Goal: Task Accomplishment & Management: Complete application form

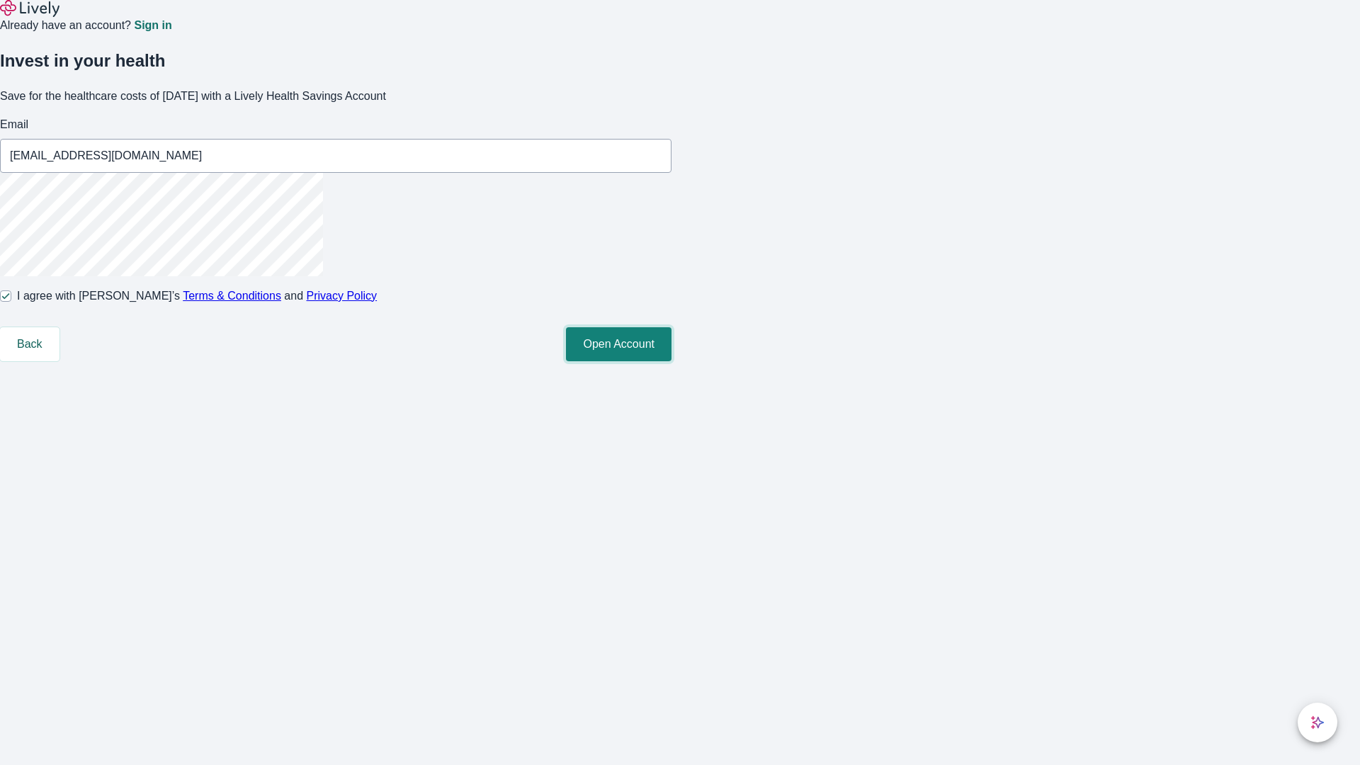
click at [672, 361] on button "Open Account" at bounding box center [619, 344] width 106 height 34
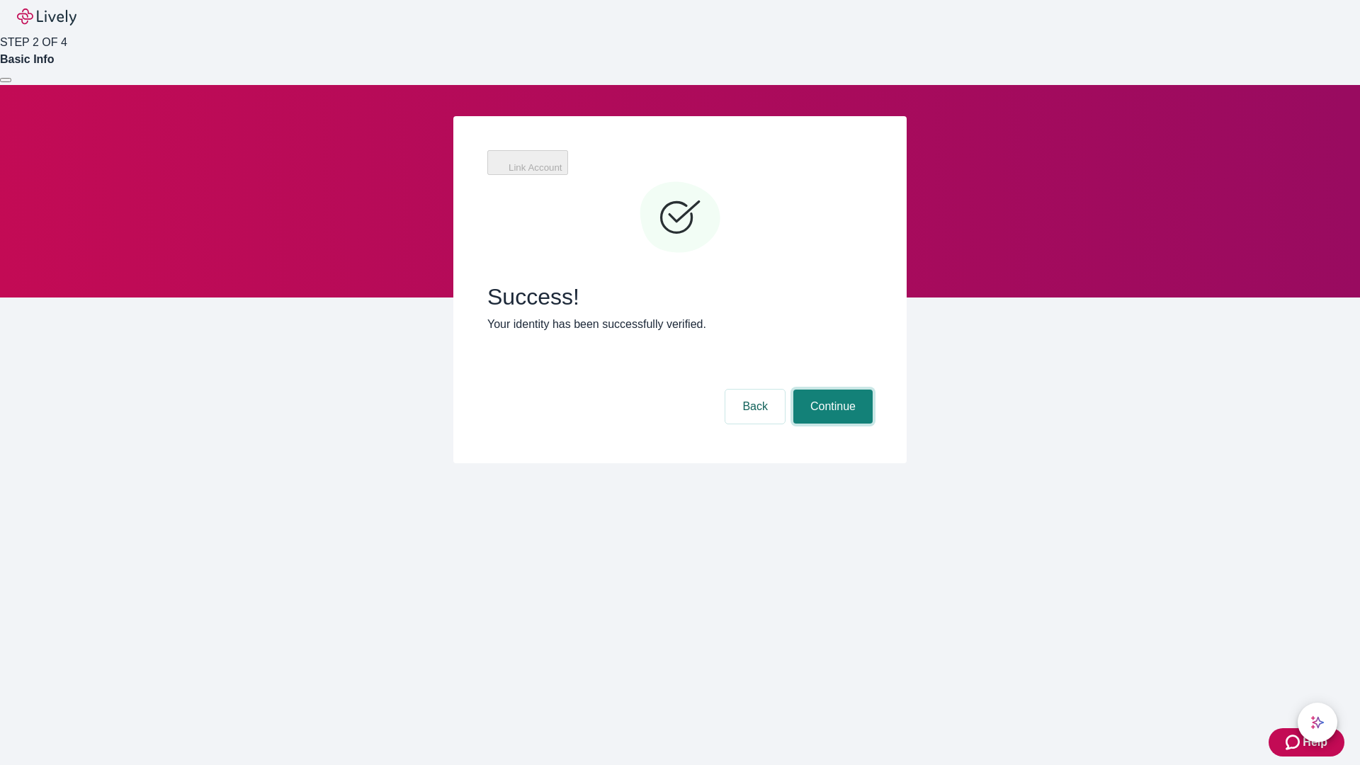
click at [831, 390] on button "Continue" at bounding box center [832, 407] width 79 height 34
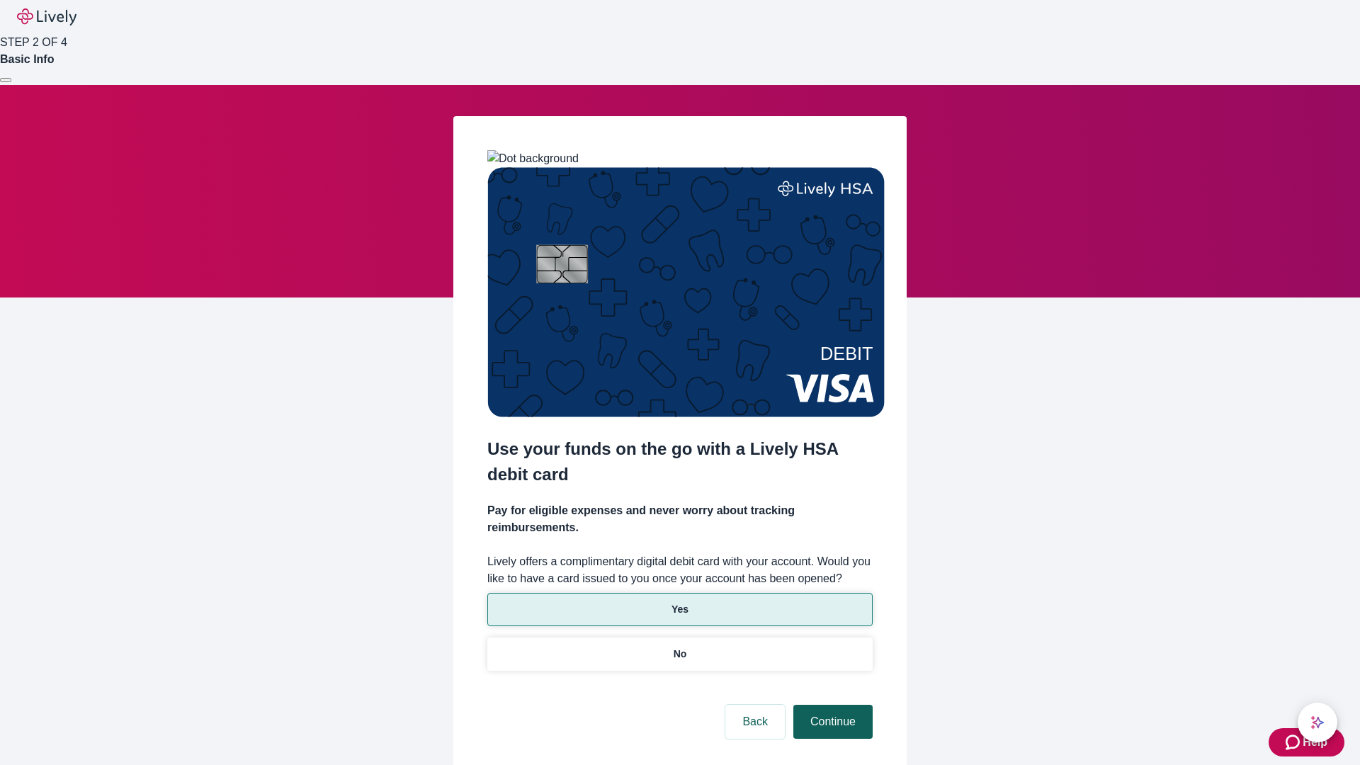
click at [679, 602] on p "Yes" at bounding box center [680, 609] width 17 height 15
click at [831, 705] on button "Continue" at bounding box center [832, 722] width 79 height 34
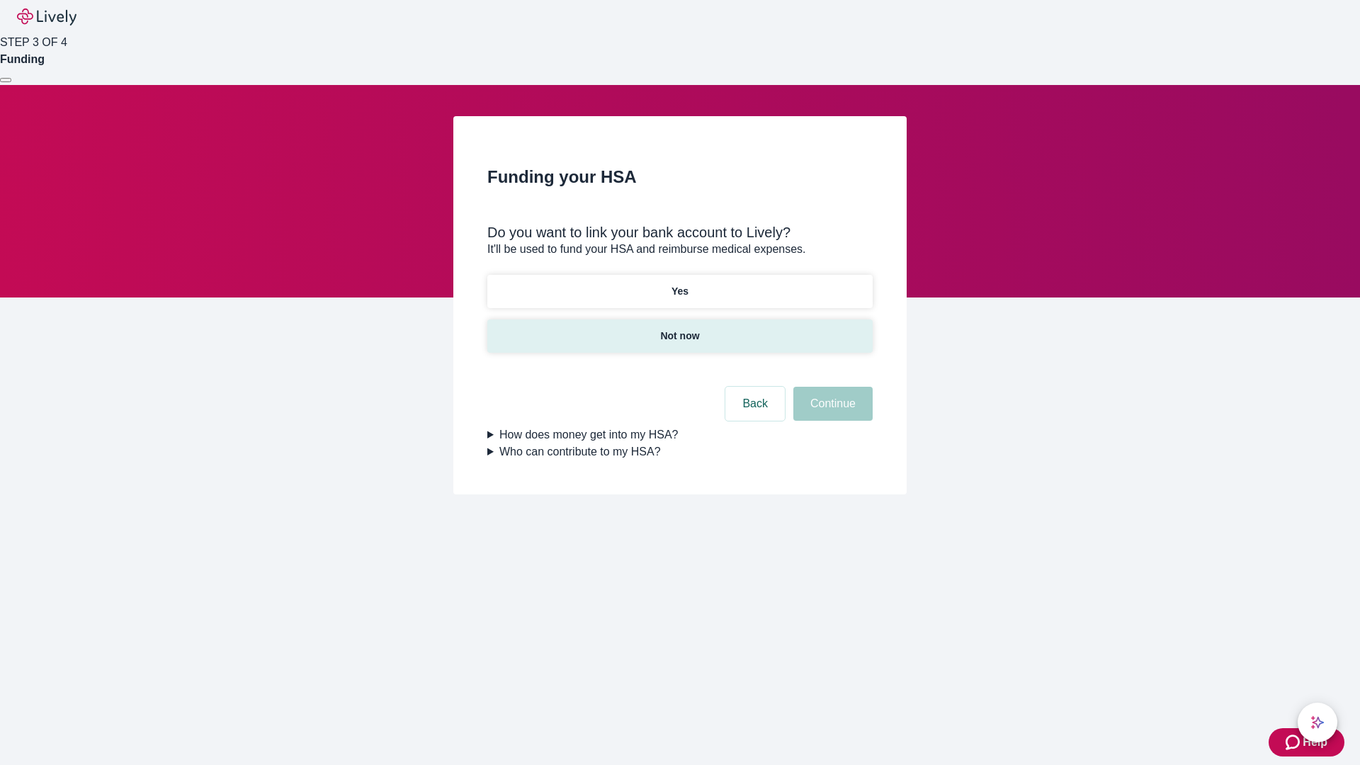
click at [679, 329] on p "Not now" at bounding box center [679, 336] width 39 height 15
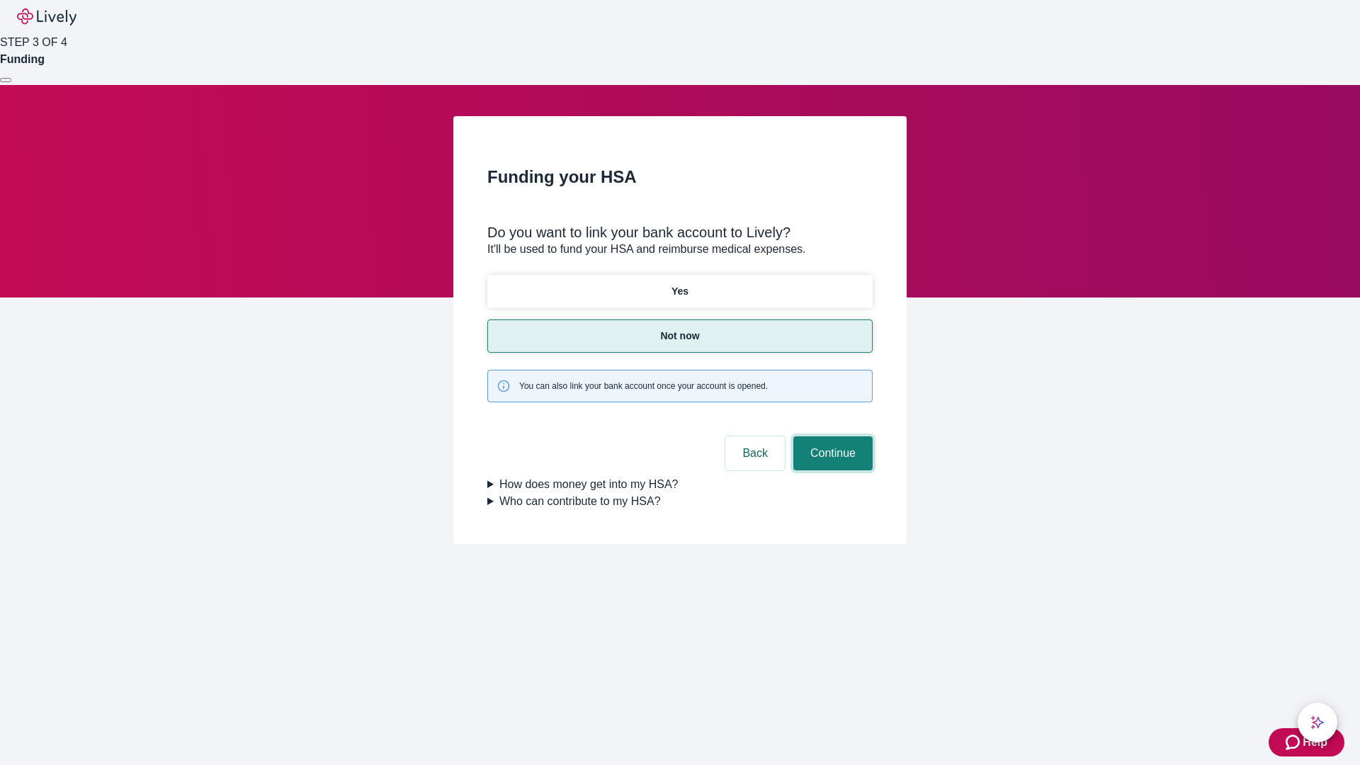
click at [831, 436] on button "Continue" at bounding box center [832, 453] width 79 height 34
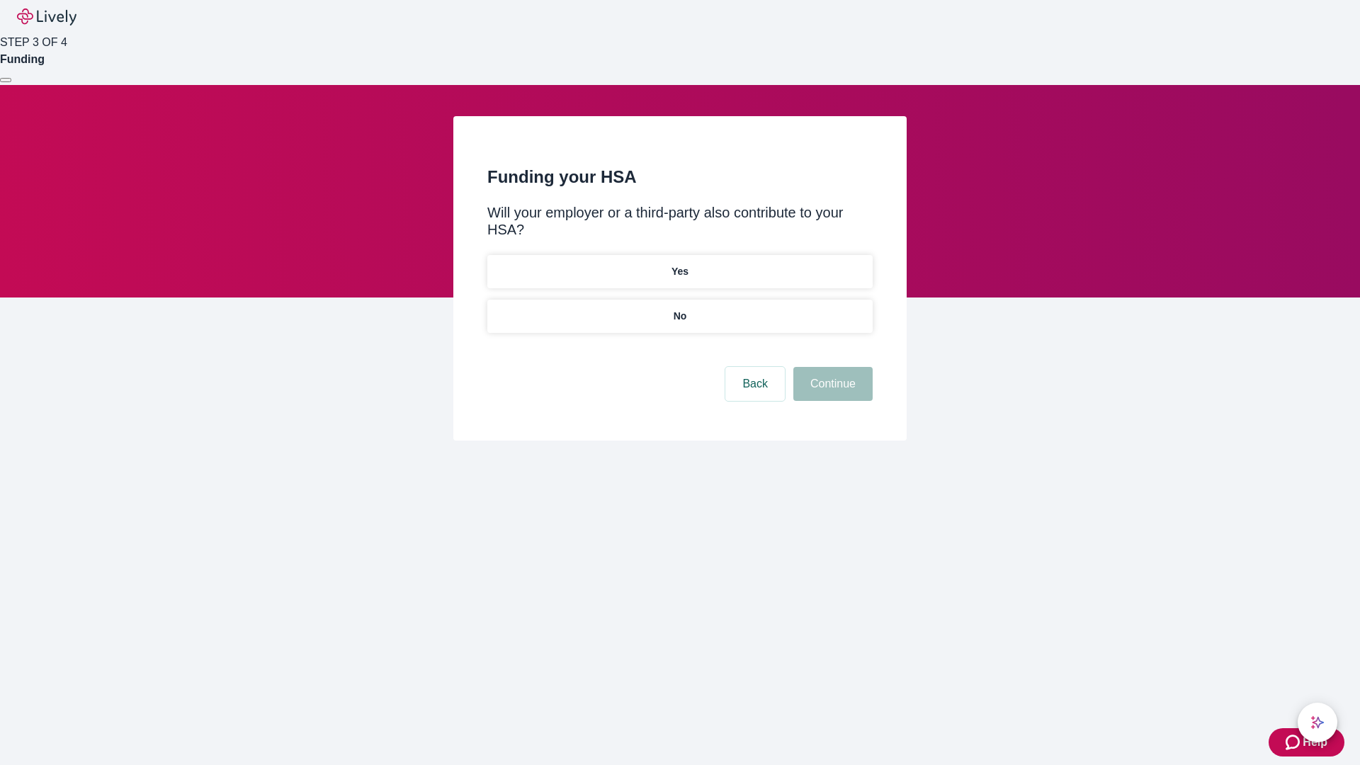
click at [679, 309] on p "No" at bounding box center [680, 316] width 13 height 15
click at [831, 367] on button "Continue" at bounding box center [832, 384] width 79 height 34
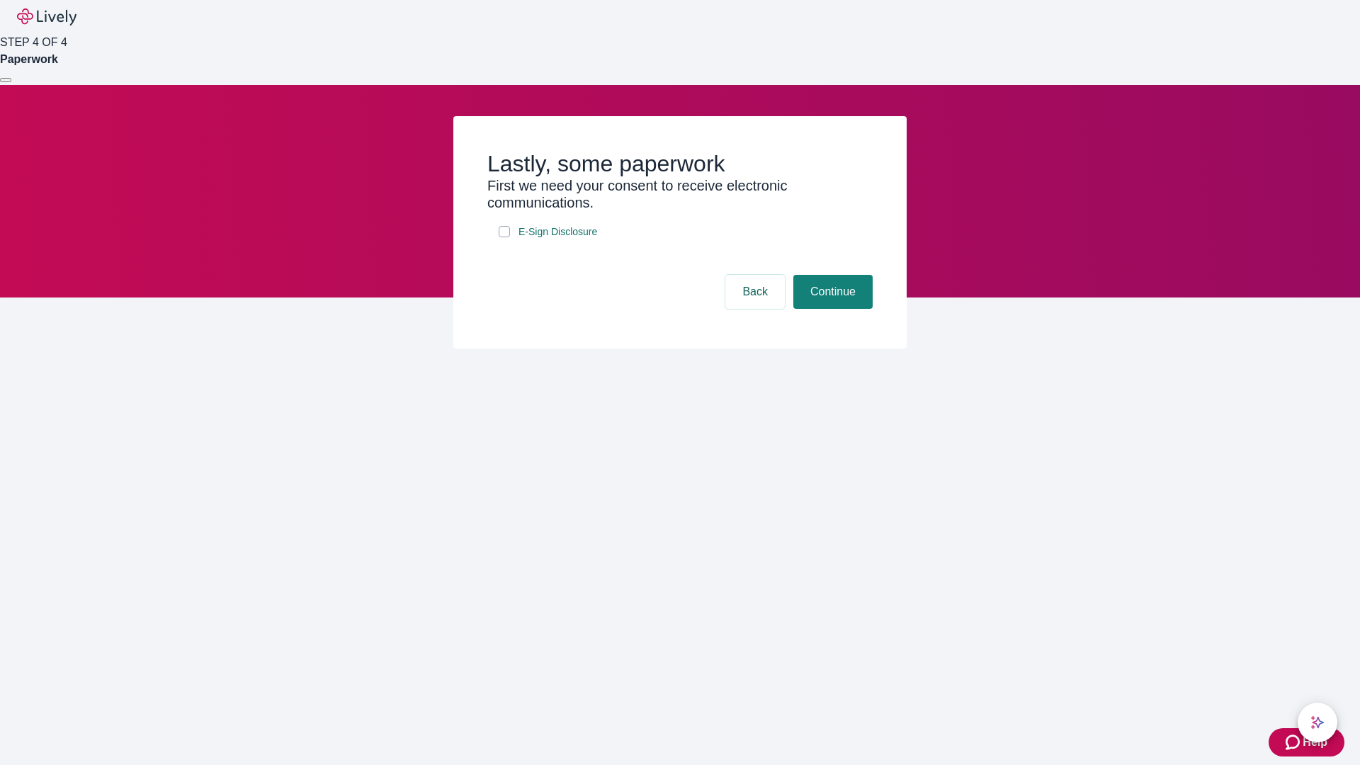
click at [504, 237] on input "E-Sign Disclosure" at bounding box center [504, 231] width 11 height 11
checkbox input "true"
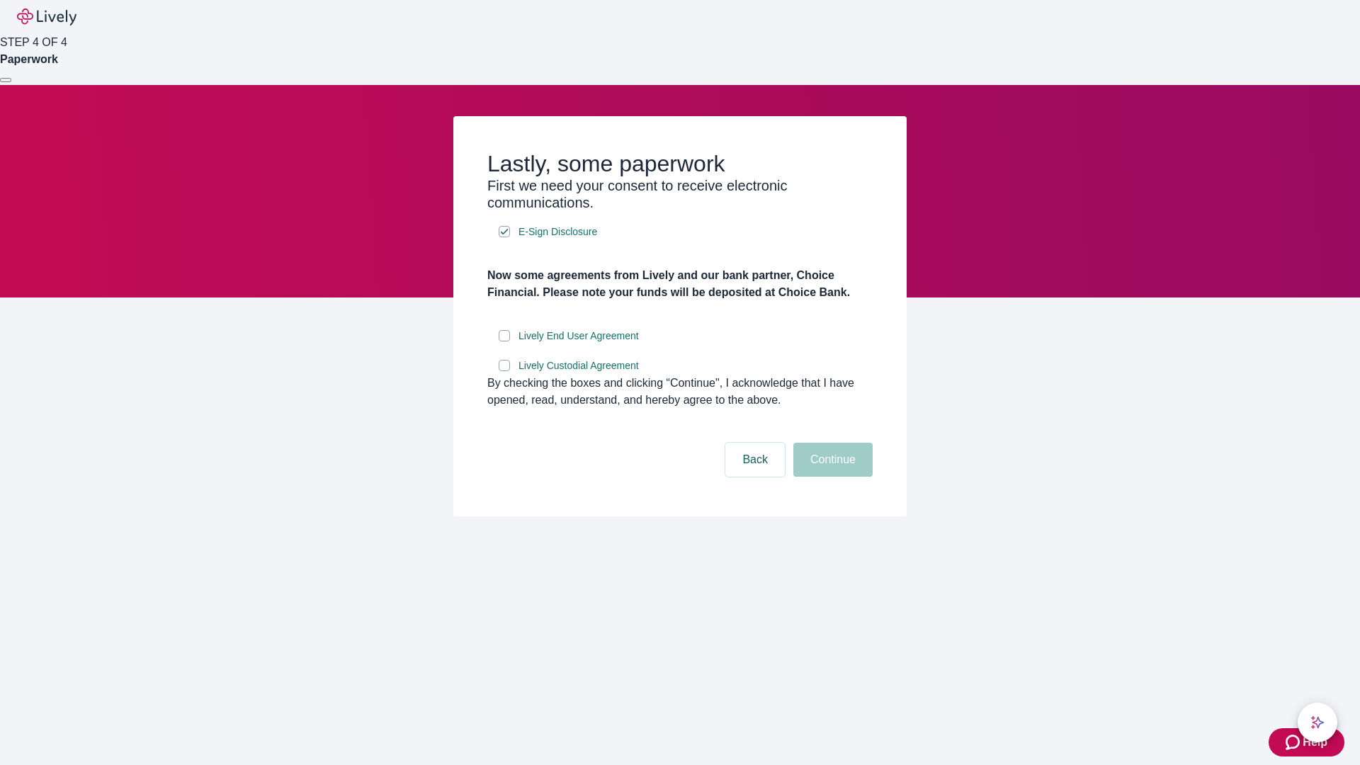
click at [504, 341] on input "Lively End User Agreement" at bounding box center [504, 335] width 11 height 11
checkbox input "true"
click at [504, 371] on input "Lively Custodial Agreement" at bounding box center [504, 365] width 11 height 11
checkbox input "true"
click at [831, 477] on button "Continue" at bounding box center [832, 460] width 79 height 34
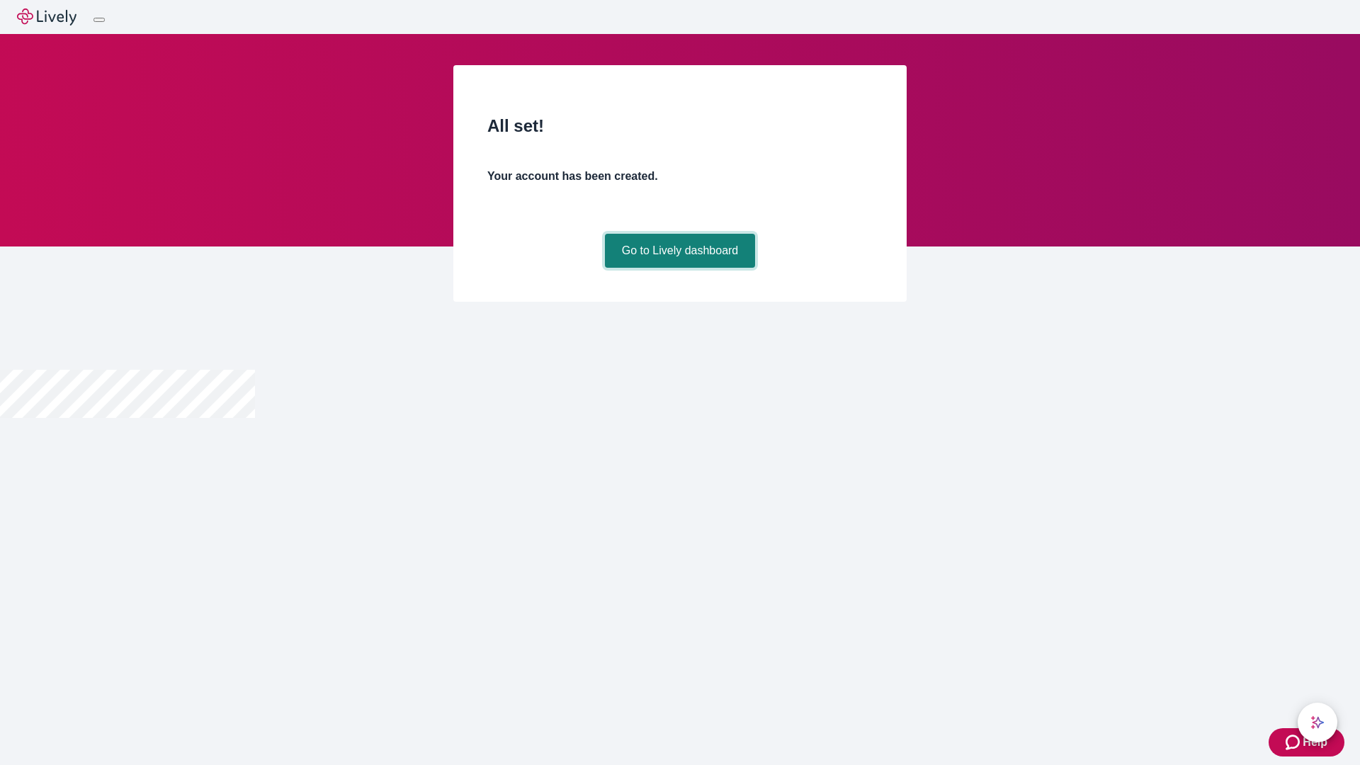
click at [679, 268] on link "Go to Lively dashboard" at bounding box center [680, 251] width 151 height 34
